Goal: Task Accomplishment & Management: Manage orders

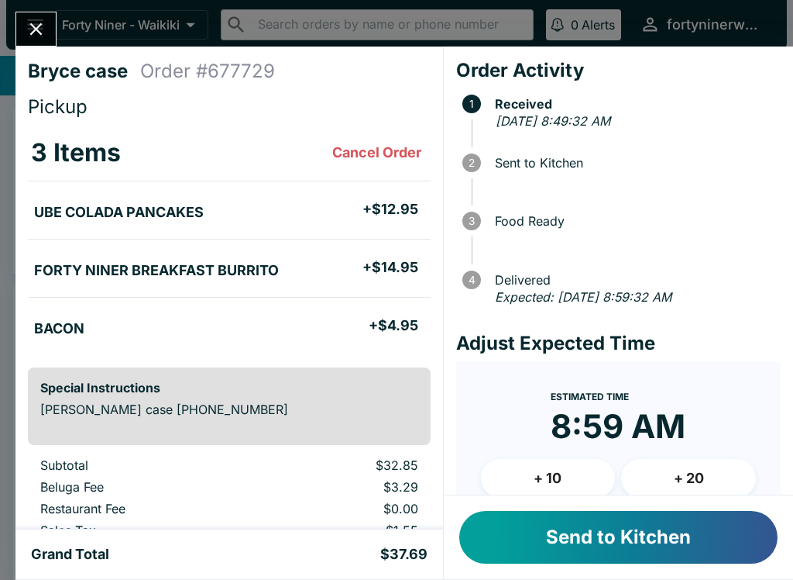
click at [706, 525] on button "Send to Kitchen" at bounding box center [618, 537] width 318 height 53
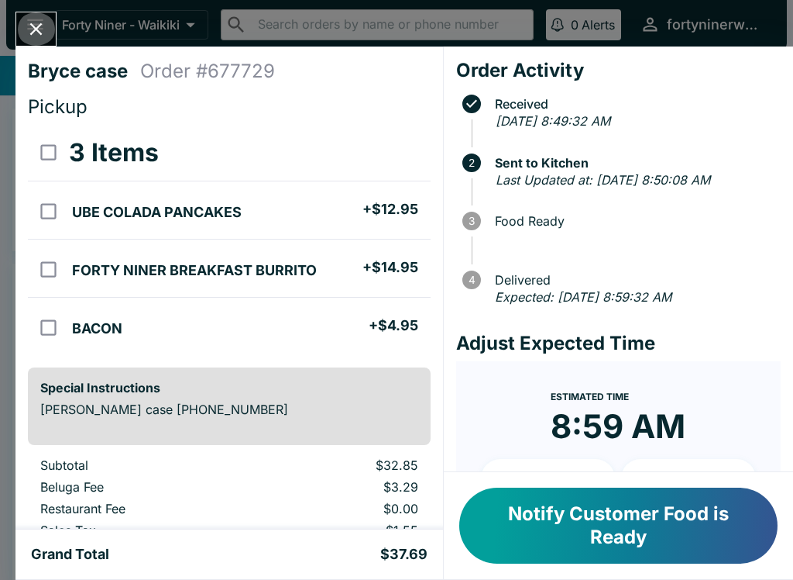
click at [43, 43] on button "Close" at bounding box center [36, 28] width 40 height 33
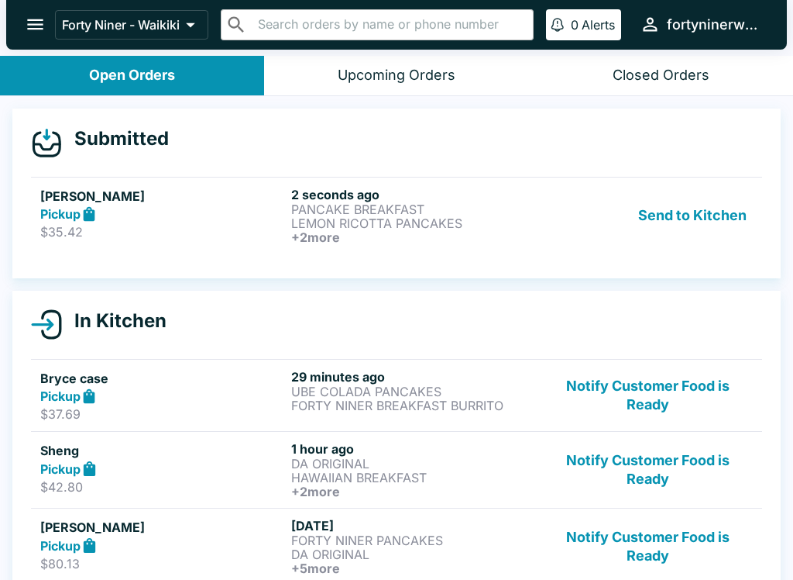
click at [149, 216] on div "Pickup" at bounding box center [162, 214] width 245 height 18
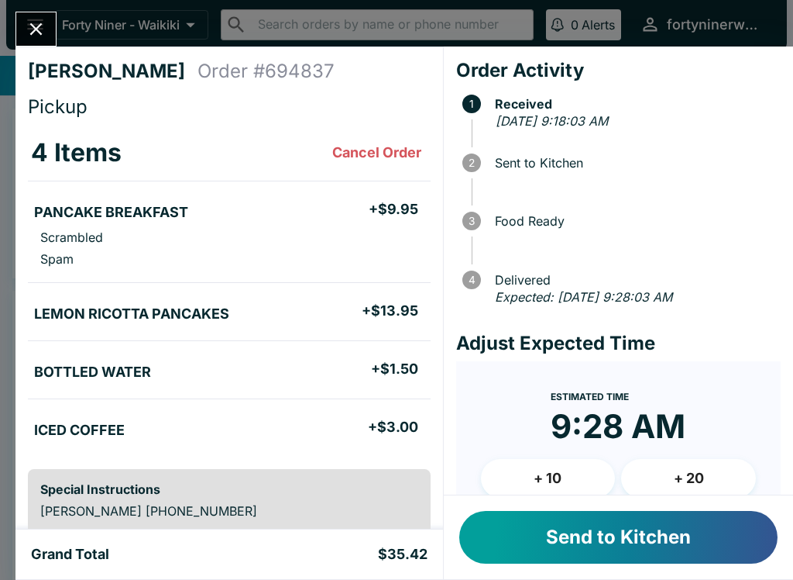
click at [693, 546] on button "Send to Kitchen" at bounding box center [618, 537] width 318 height 53
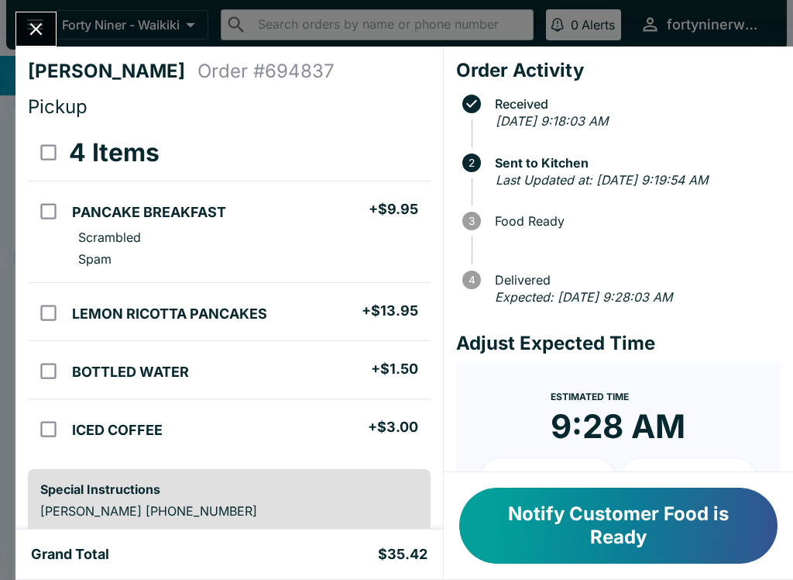
click at [645, 527] on button "Notify Customer Food is Ready" at bounding box center [618, 525] width 318 height 76
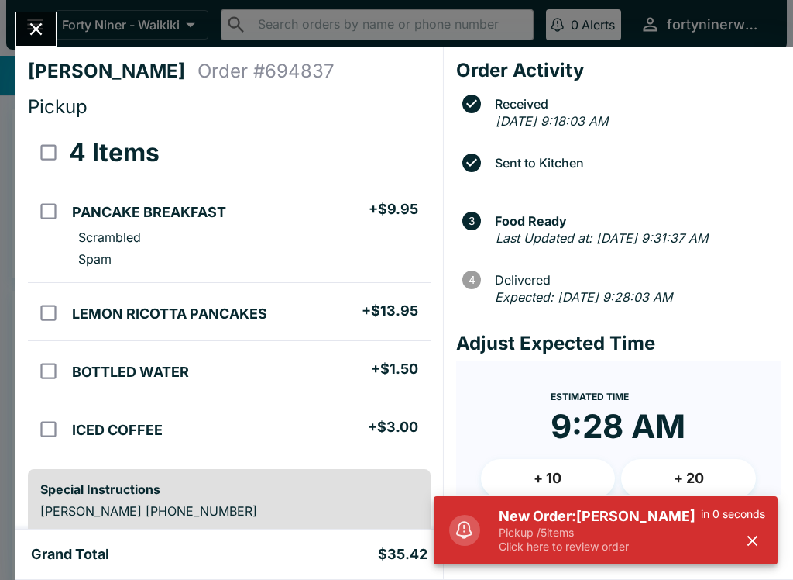
click at [576, 511] on h5 "New Order: [PERSON_NAME]" at bounding box center [600, 516] width 202 height 19
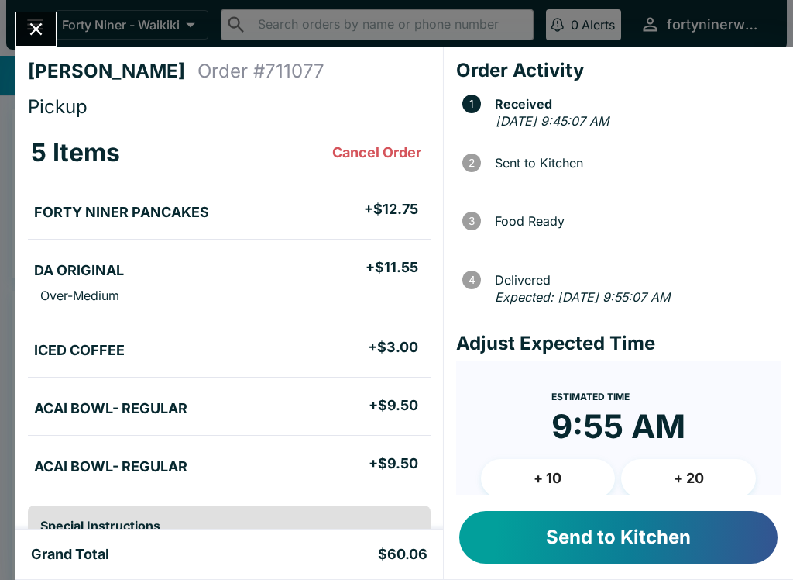
click at [492, 538] on button "Send to Kitchen" at bounding box center [618, 537] width 318 height 53
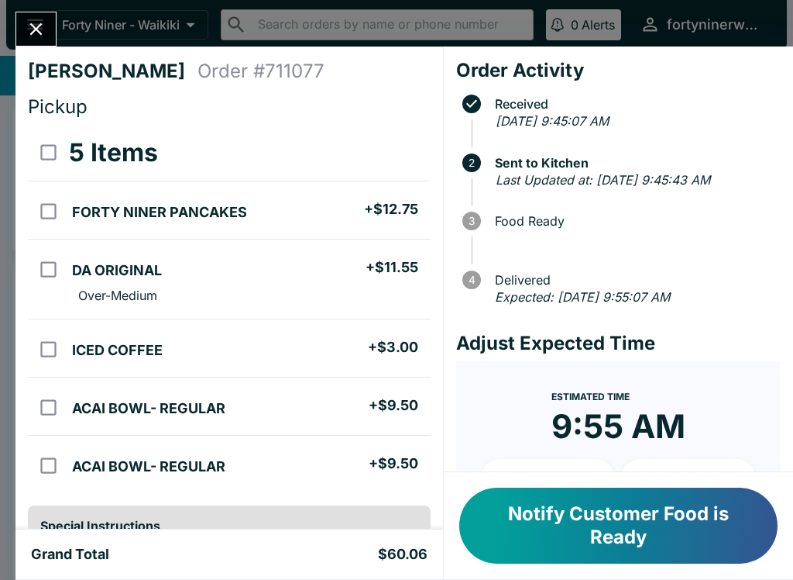
click at [42, 38] on icon "Close" at bounding box center [36, 29] width 21 height 21
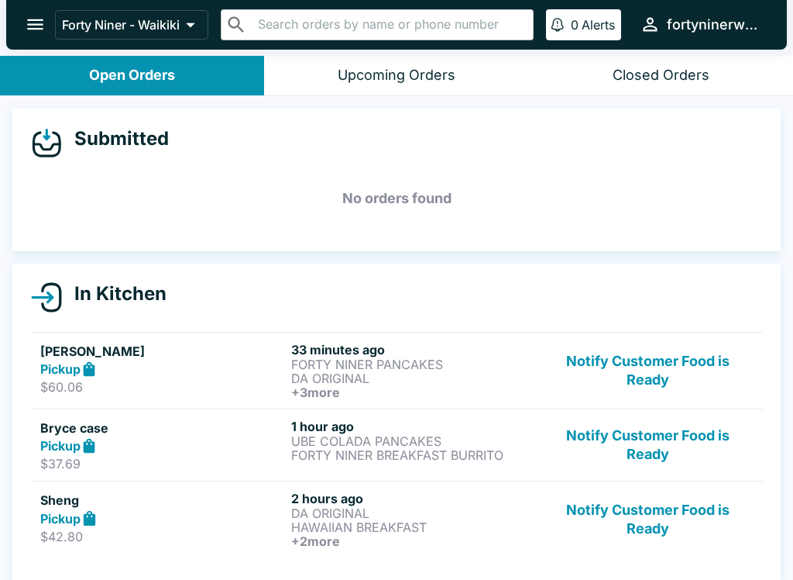
click at [34, 23] on icon "open drawer" at bounding box center [35, 24] width 21 height 21
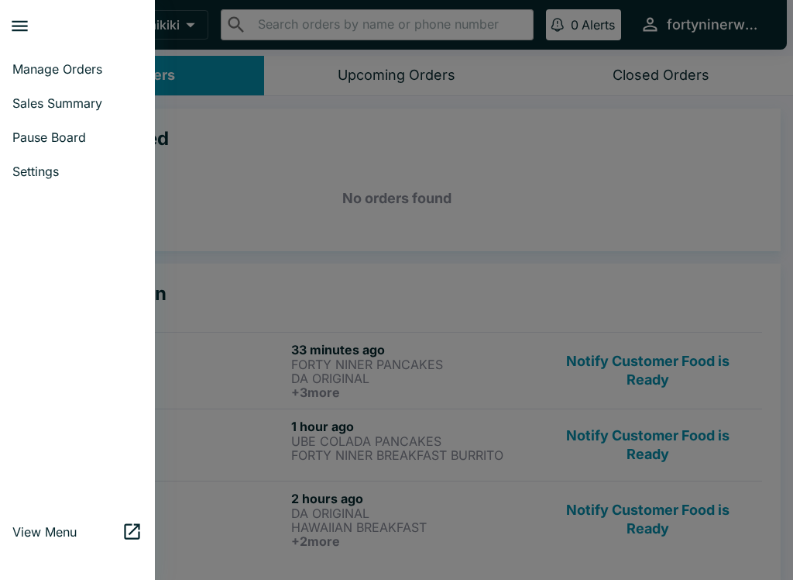
click at [105, 106] on span "Sales Summary" at bounding box center [77, 102] width 130 height 15
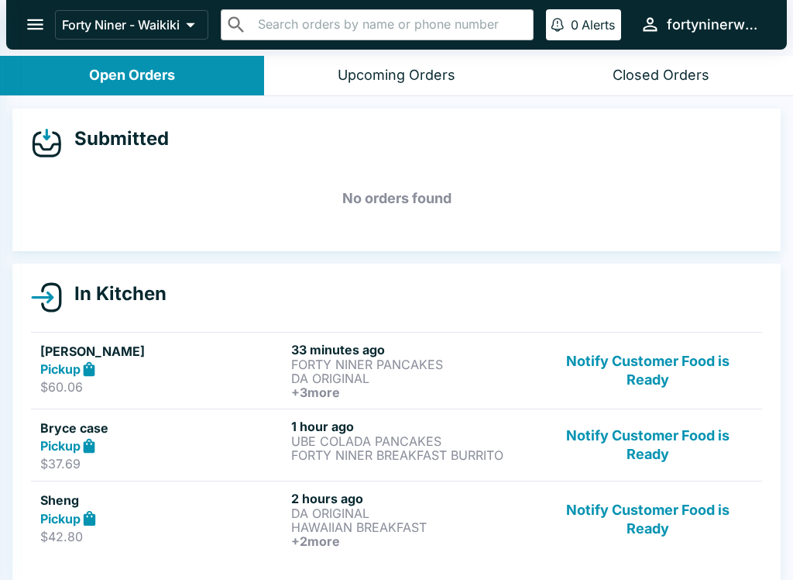
select select "03:00"
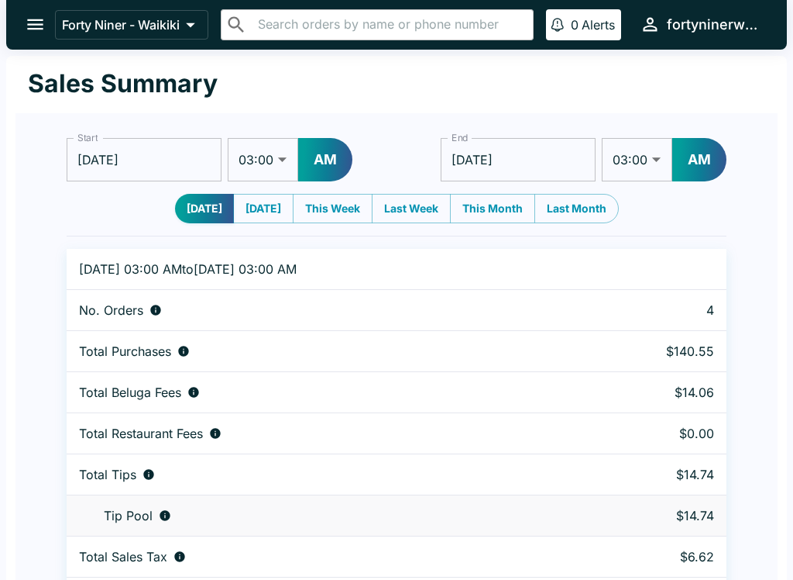
click at [26, 36] on button "open drawer" at bounding box center [35, 25] width 40 height 40
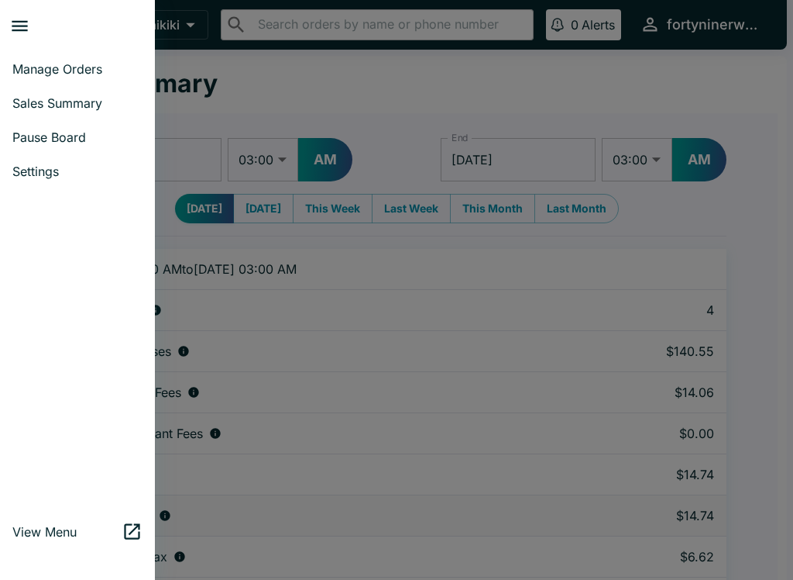
click at [96, 68] on span "Manage Orders" at bounding box center [77, 68] width 130 height 15
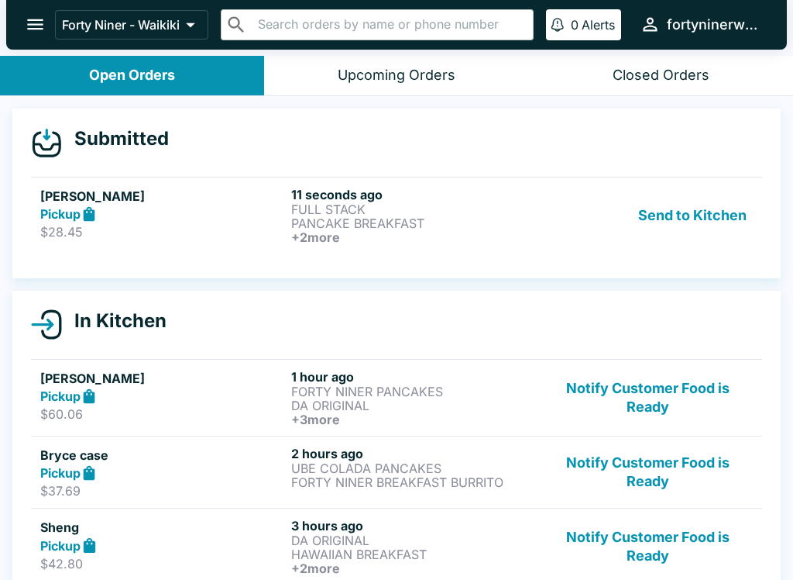
click at [179, 225] on p "$28.45" at bounding box center [162, 231] width 245 height 15
click at [218, 210] on div "Pickup" at bounding box center [162, 214] width 245 height 18
click at [408, 222] on p "PANCAKE BREAKFAST" at bounding box center [413, 223] width 245 height 14
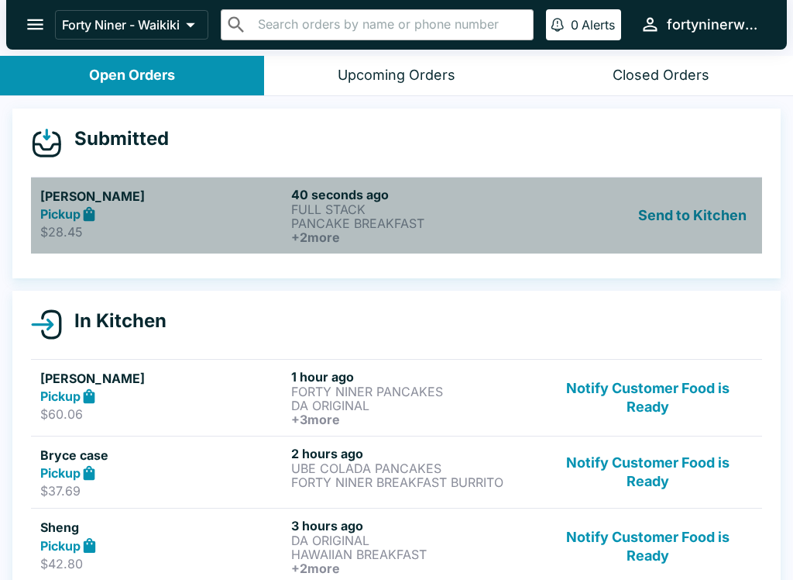
click at [76, 212] on strong "Pickup" at bounding box center [60, 213] width 40 height 15
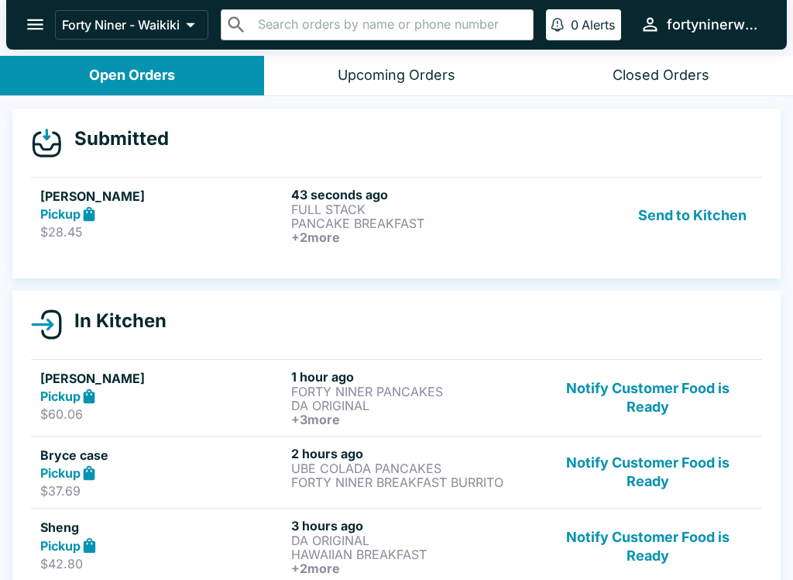
click at [667, 218] on button "Send to Kitchen" at bounding box center [692, 215] width 121 height 57
click at [340, 226] on p "PANCAKE BREAKFAST" at bounding box center [413, 223] width 245 height 14
click at [666, 221] on button "Send to Kitchen" at bounding box center [692, 215] width 121 height 57
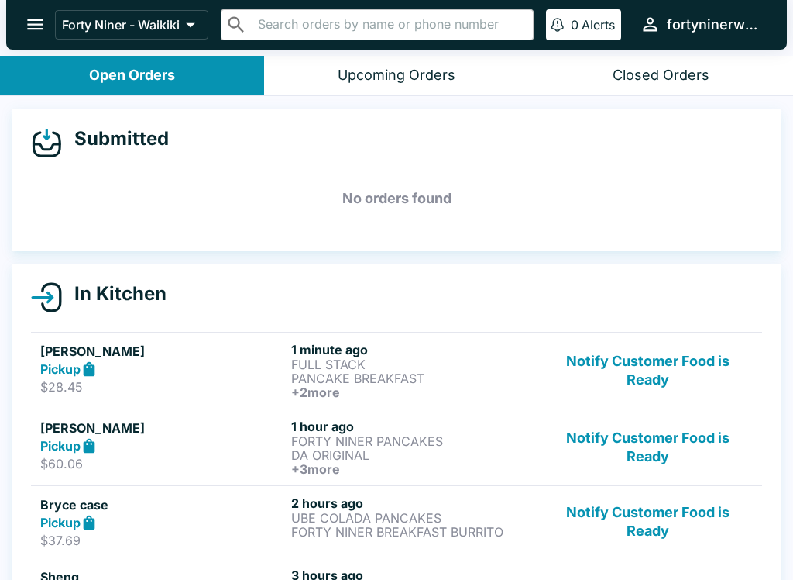
click at [174, 380] on p "$28.45" at bounding box center [162, 386] width 245 height 15
click at [336, 368] on p "FULL STACK" at bounding box center [413, 364] width 245 height 14
click at [83, 358] on h5 "[PERSON_NAME]" at bounding box center [162, 351] width 245 height 19
click at [71, 343] on h5 "[PERSON_NAME]" at bounding box center [162, 351] width 245 height 19
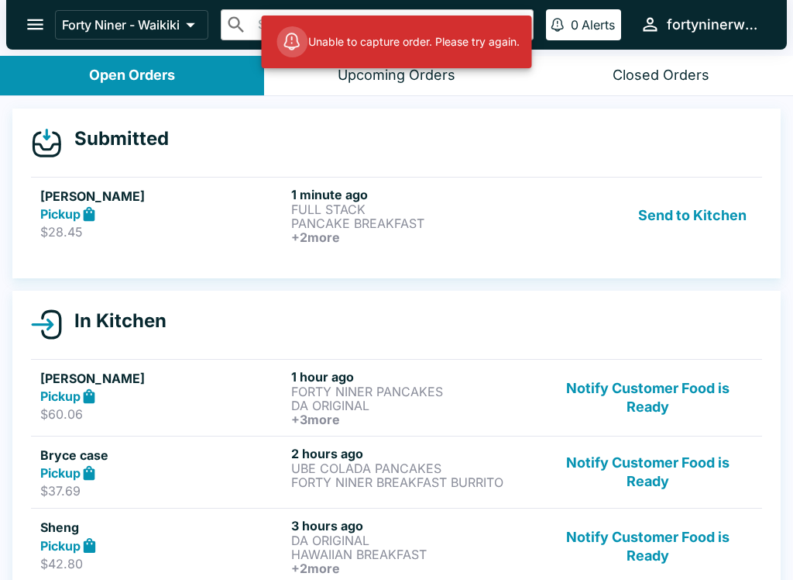
click at [402, 370] on h6 "1 hour ago" at bounding box center [413, 376] width 245 height 15
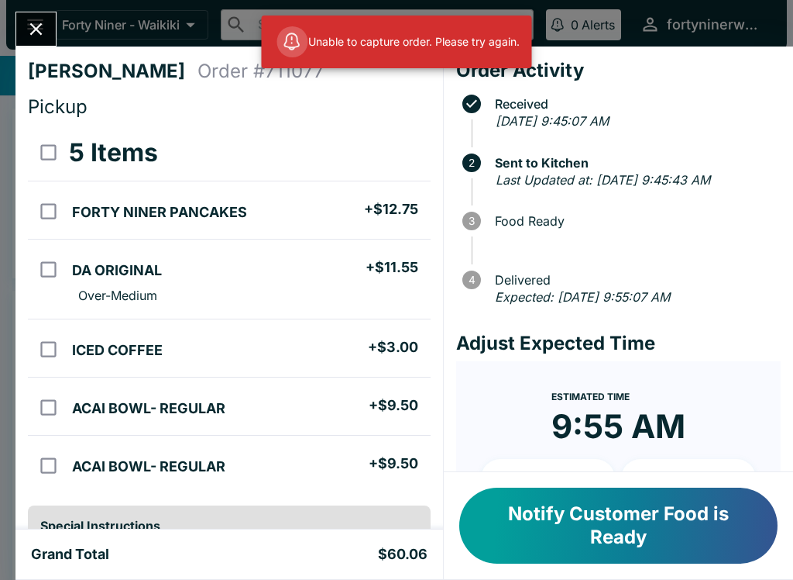
click at [53, 22] on button "Close" at bounding box center [36, 28] width 40 height 33
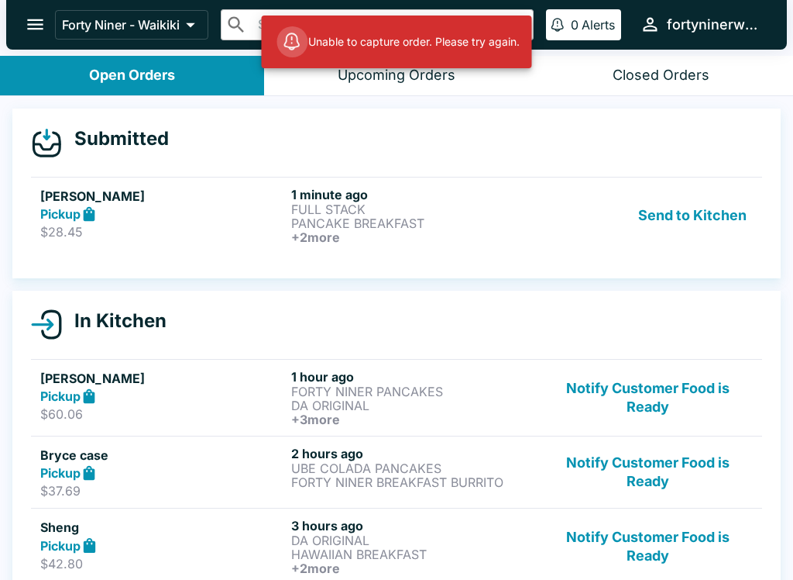
click at [374, 226] on p "PANCAKE BREAKFAST" at bounding box center [413, 223] width 245 height 14
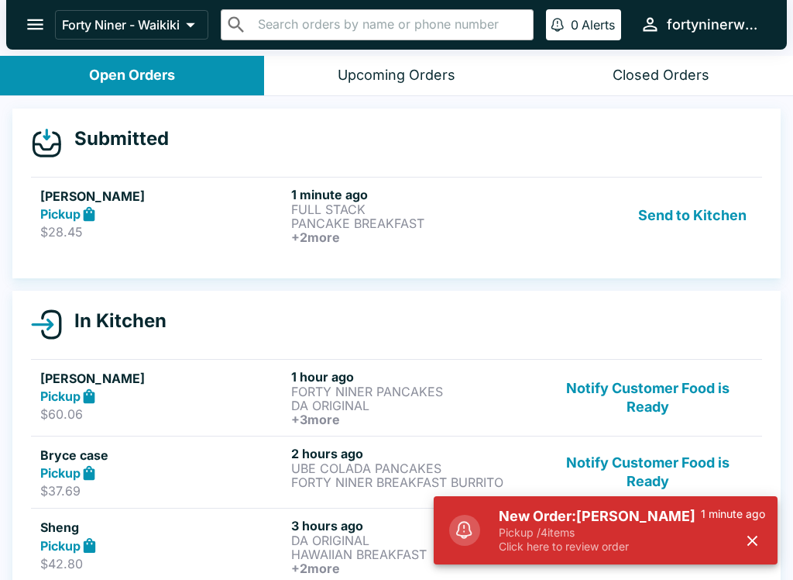
click at [647, 532] on p "Pickup / 4 items" at bounding box center [600, 532] width 202 height 14
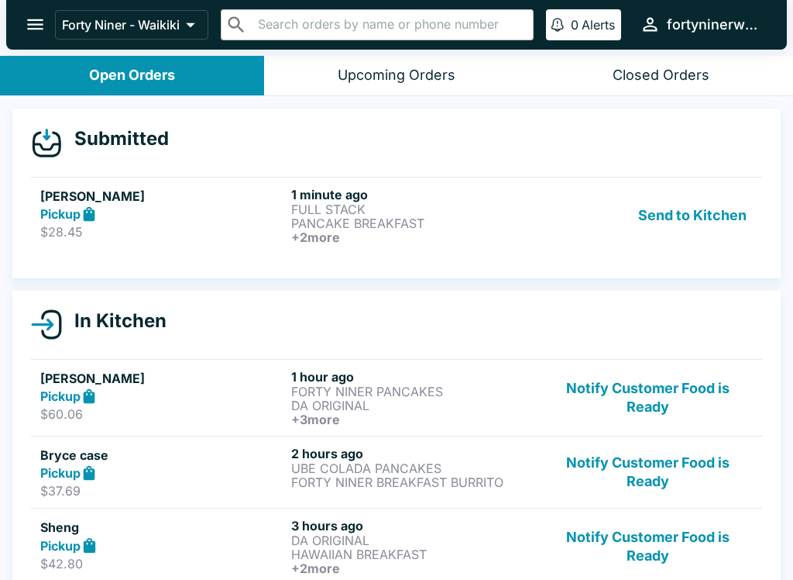
click at [357, 219] on p "PANCAKE BREAKFAST" at bounding box center [413, 223] width 245 height 14
click at [299, 216] on p "PANCAKE BREAKFAST" at bounding box center [413, 223] width 245 height 14
click at [332, 214] on p "FULL STACK" at bounding box center [413, 209] width 245 height 14
click at [336, 230] on h6 "+ 2 more" at bounding box center [413, 237] width 245 height 14
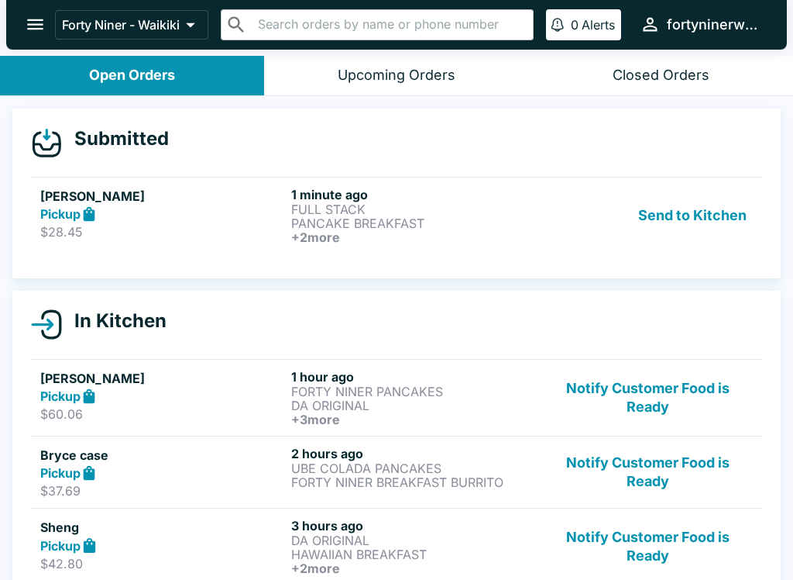
click at [360, 222] on p "PANCAKE BREAKFAST" at bounding box center [413, 223] width 245 height 14
click at [356, 228] on p "PANCAKE BREAKFAST" at bounding box center [413, 223] width 245 height 14
click at [716, 219] on button "Send to Kitchen" at bounding box center [692, 215] width 121 height 57
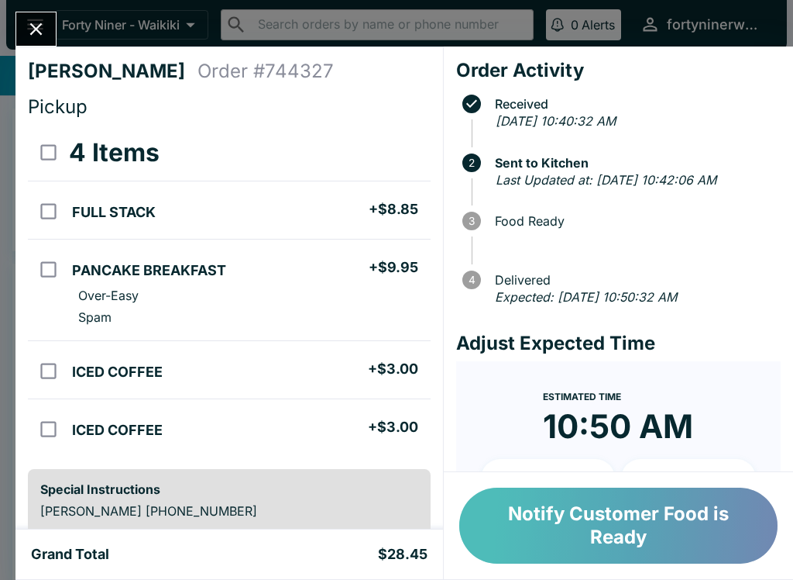
click at [576, 503] on button "Notify Customer Food is Ready" at bounding box center [618, 525] width 318 height 76
